Goal: Transaction & Acquisition: Purchase product/service

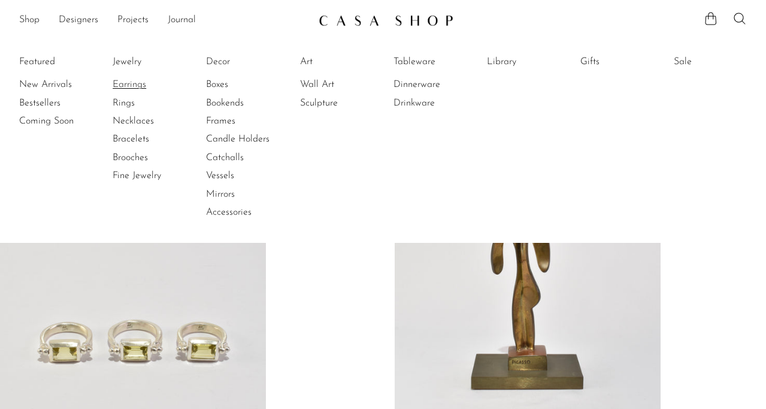
click at [129, 87] on link "Earrings" at bounding box center [158, 84] width 90 height 13
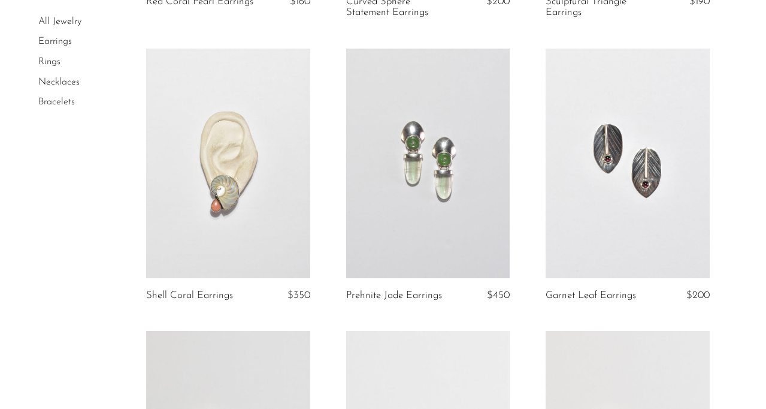
scroll to position [2422, 0]
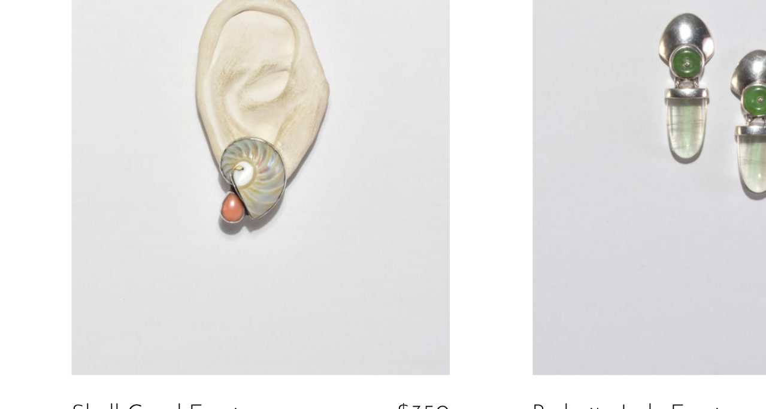
click at [206, 233] on link at bounding box center [228, 162] width 164 height 229
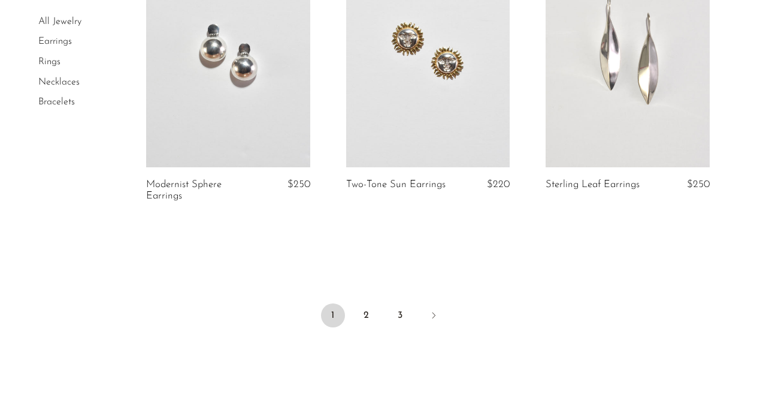
scroll to position [3493, 0]
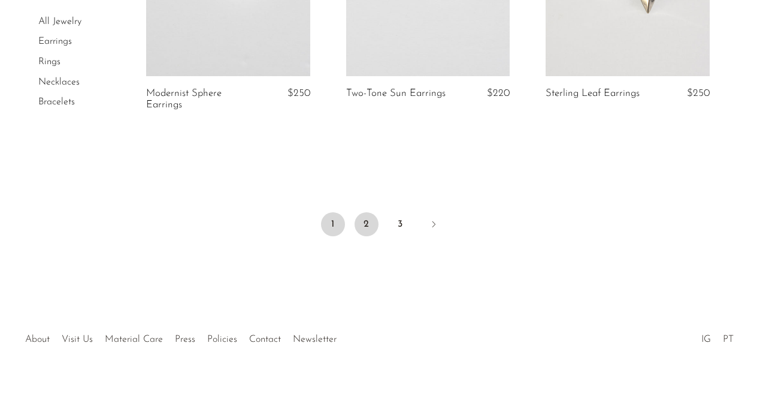
click at [368, 217] on link "2" at bounding box center [367, 224] width 24 height 24
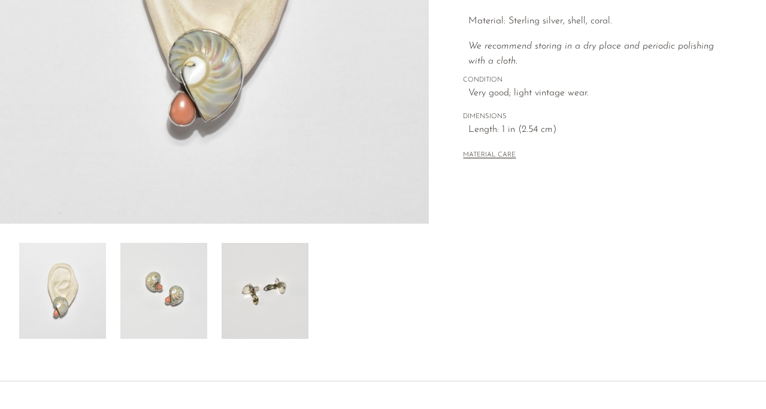
scroll to position [292, 0]
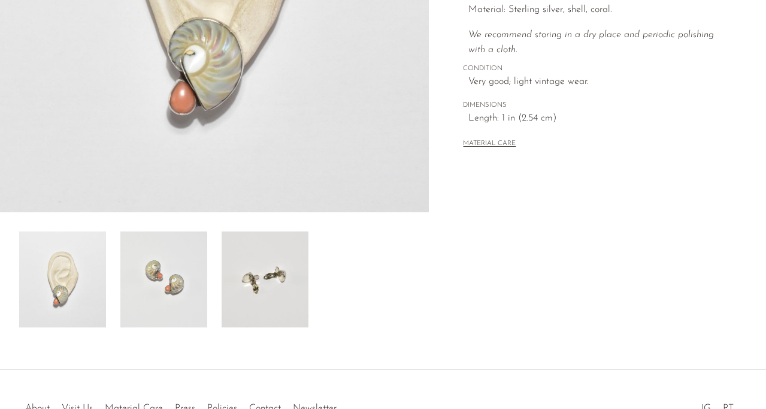
click at [168, 291] on img at bounding box center [163, 279] width 87 height 96
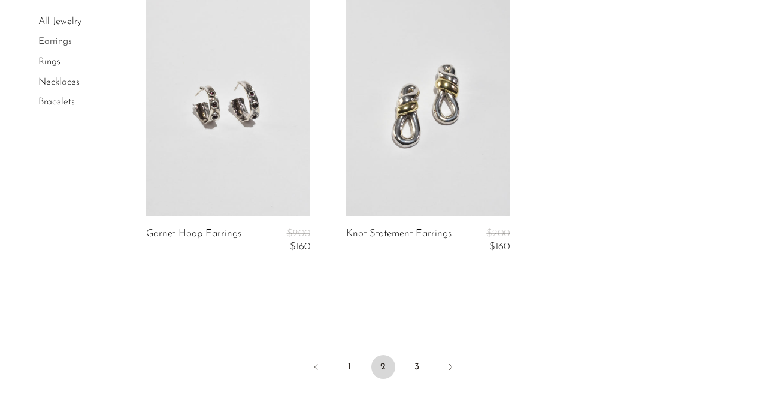
scroll to position [3363, 0]
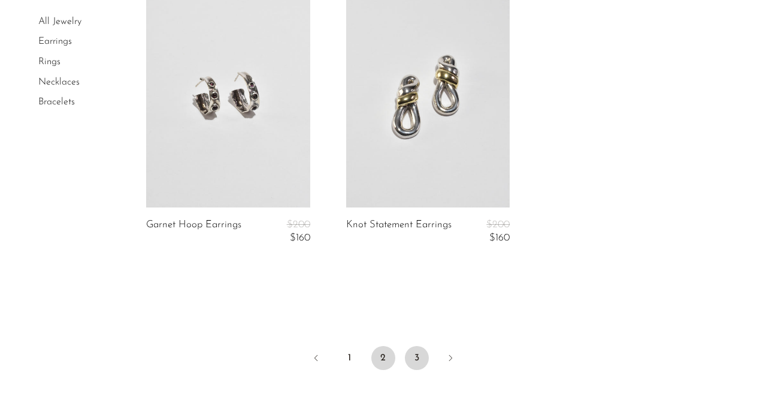
click at [418, 352] on link "3" at bounding box center [417, 358] width 24 height 24
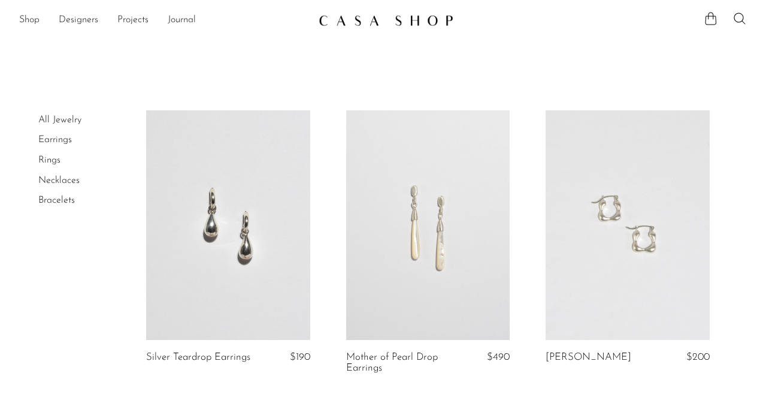
click at [44, 162] on link "Rings" at bounding box center [49, 160] width 22 height 10
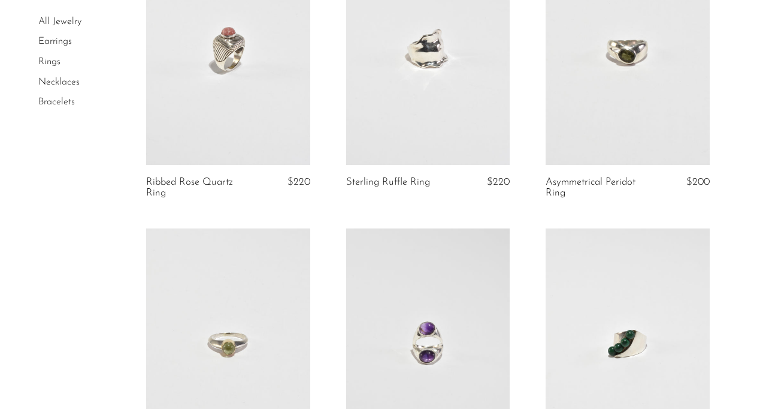
scroll to position [1032, 0]
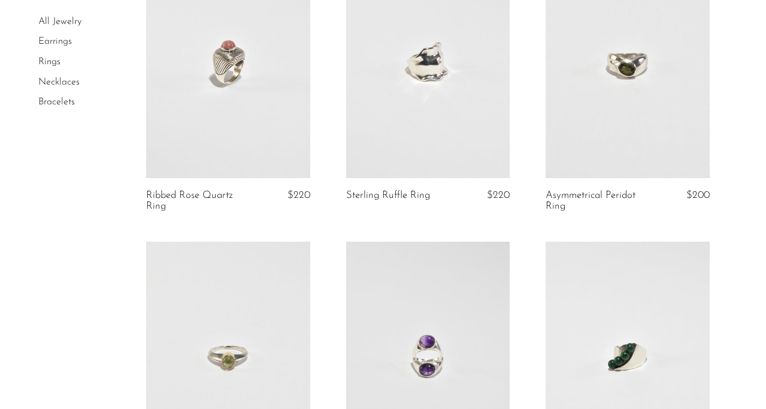
click at [238, 62] on link at bounding box center [228, 62] width 164 height 229
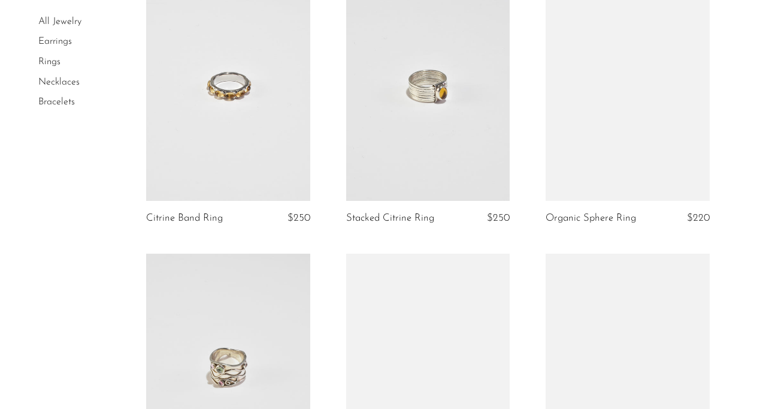
scroll to position [2482, 0]
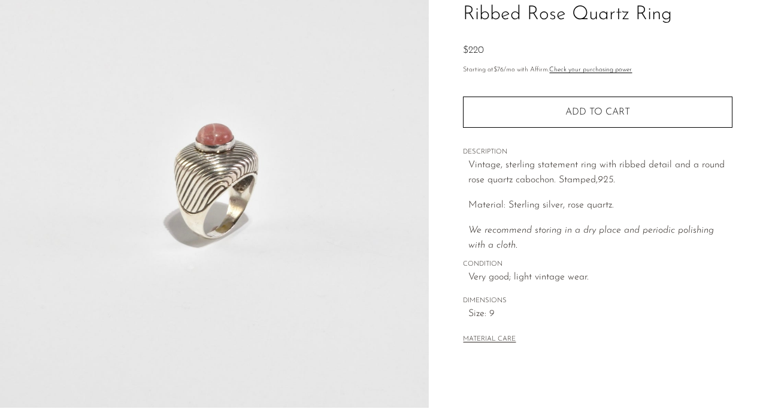
scroll to position [371, 0]
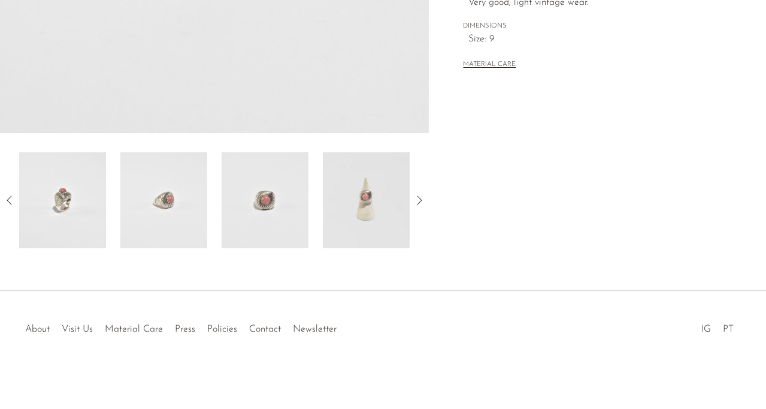
click at [296, 201] on img at bounding box center [265, 200] width 87 height 96
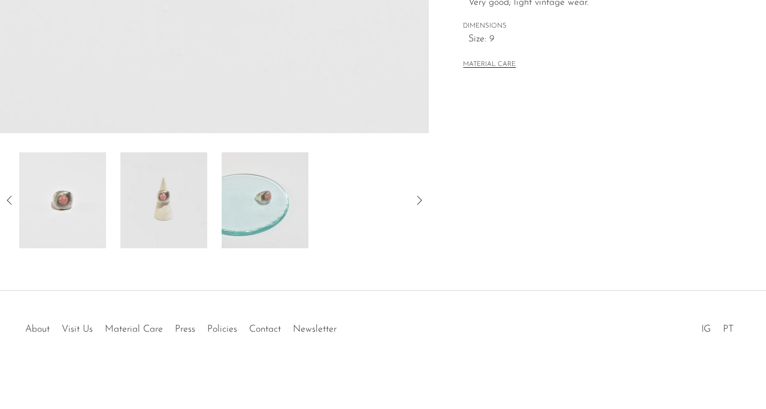
click at [149, 204] on img at bounding box center [163, 200] width 87 height 96
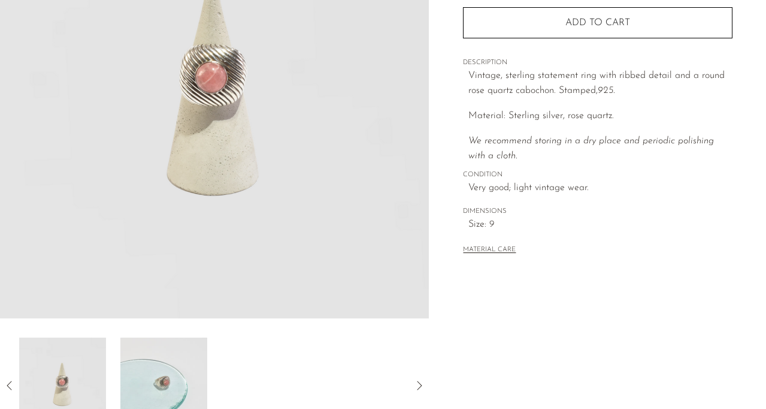
scroll to position [167, 0]
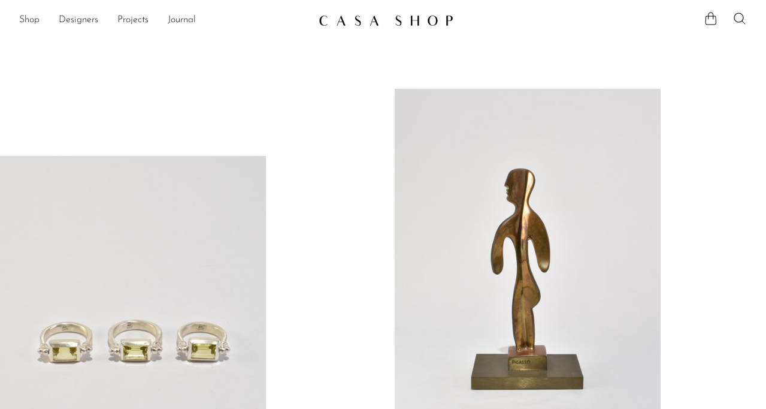
click at [22, 18] on link "Shop" at bounding box center [29, 21] width 20 height 16
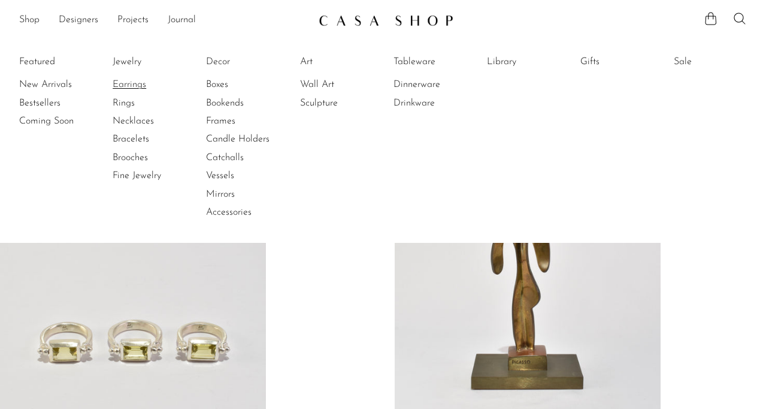
click at [137, 83] on link "Earrings" at bounding box center [158, 84] width 90 height 13
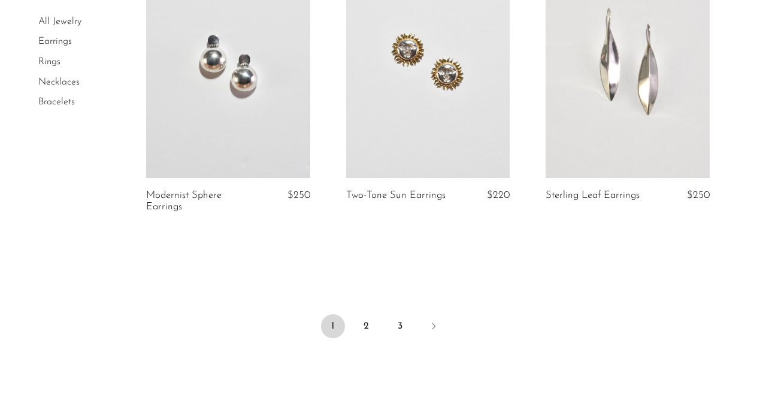
scroll to position [3403, 0]
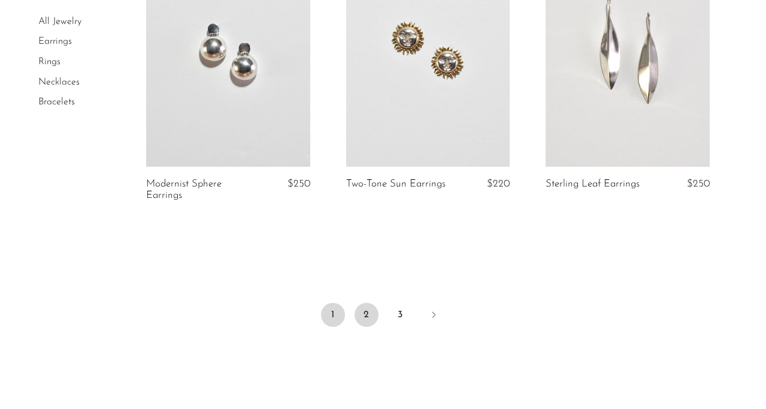
click at [371, 303] on link "2" at bounding box center [367, 315] width 24 height 24
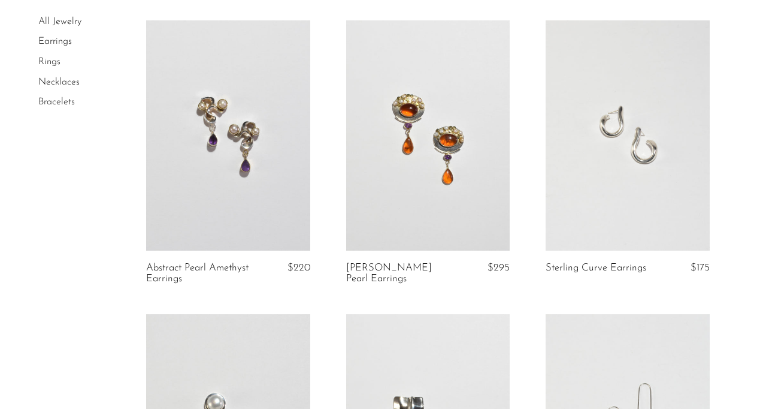
scroll to position [962, 0]
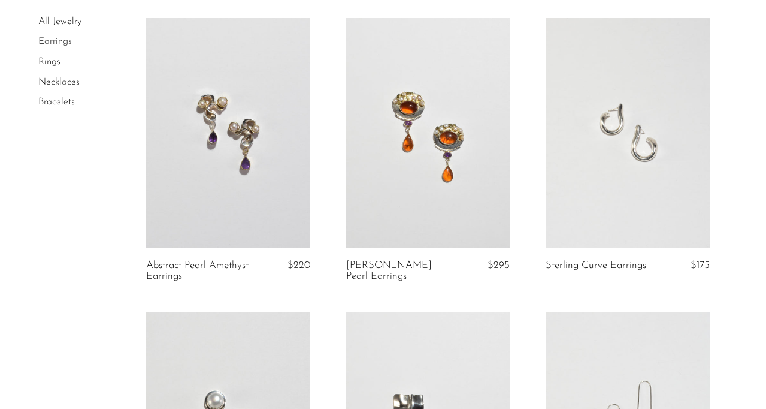
click at [427, 190] on link at bounding box center [428, 132] width 164 height 229
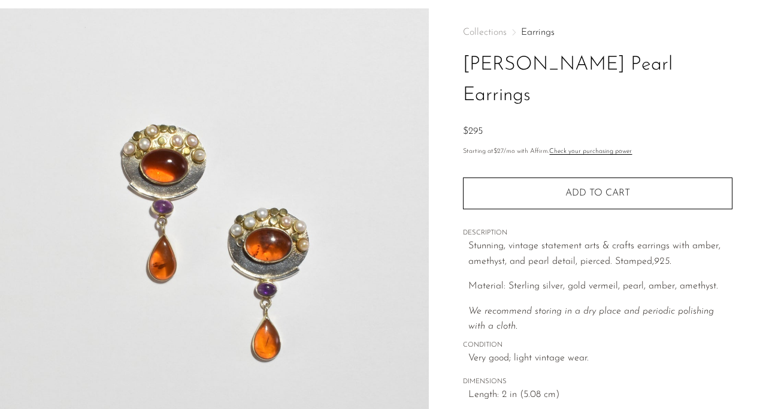
scroll to position [74, 0]
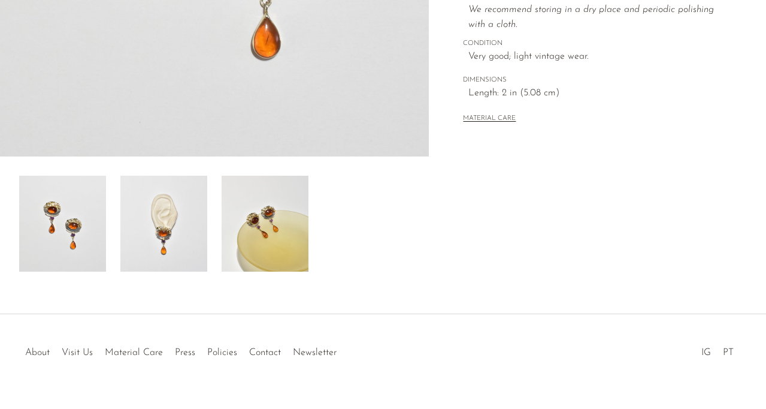
click at [192, 194] on img at bounding box center [163, 224] width 87 height 96
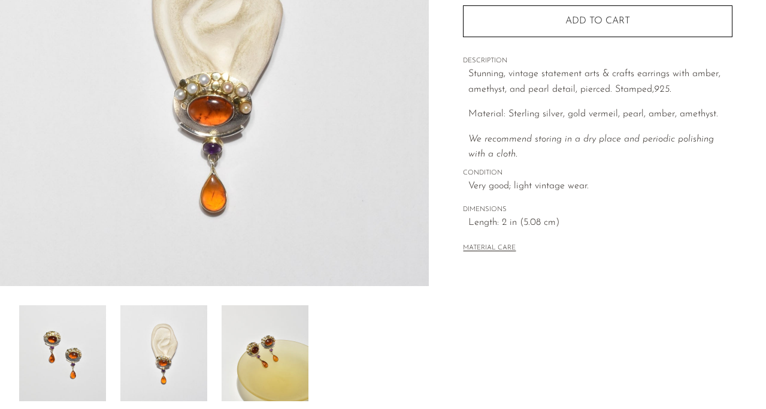
scroll to position [222, 0]
